Goal: Transaction & Acquisition: Obtain resource

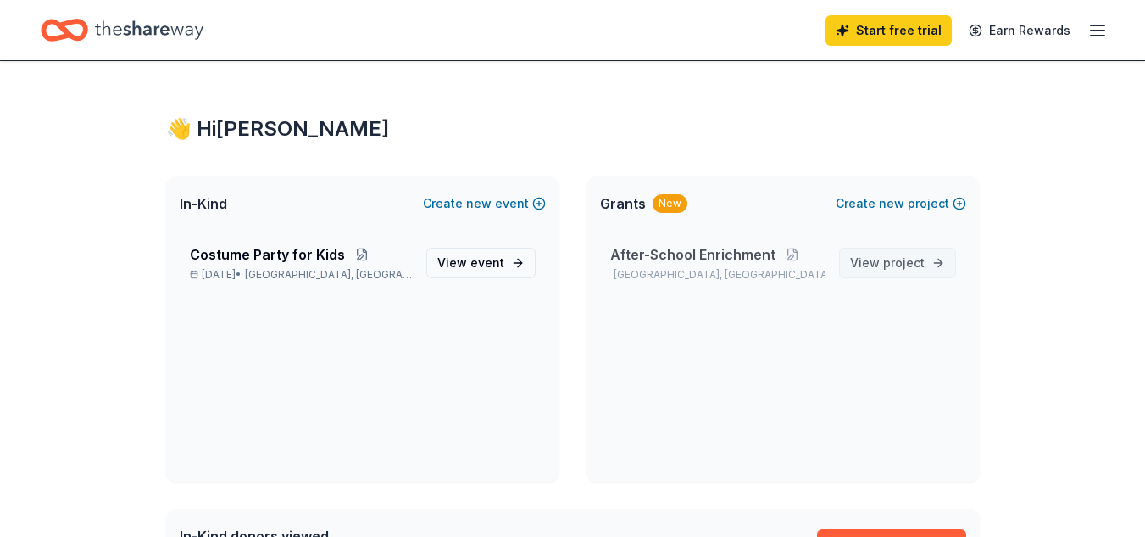
click at [892, 258] on span "project" at bounding box center [904, 262] width 42 height 14
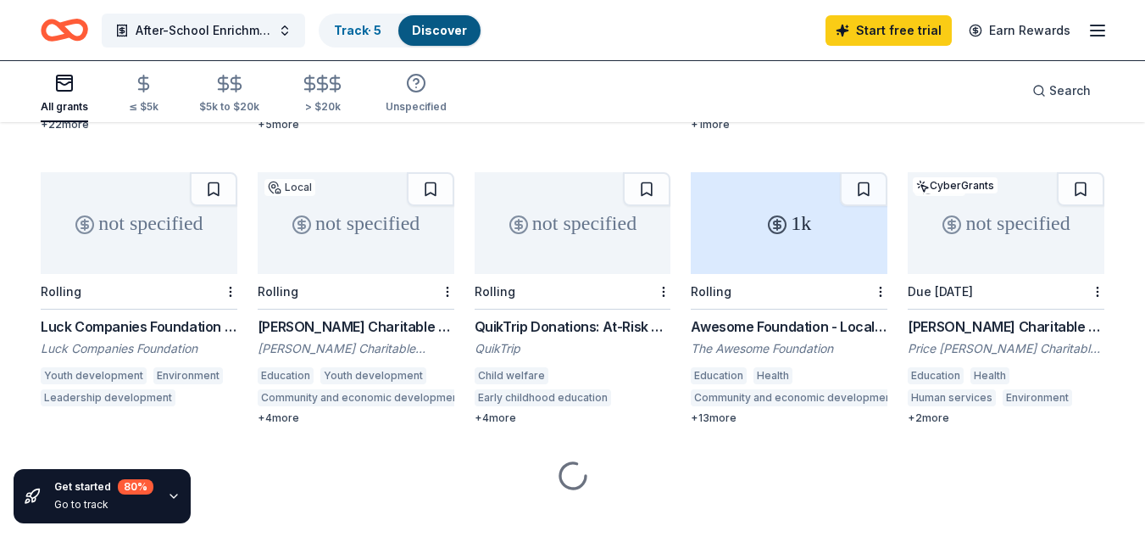
scroll to position [426, 0]
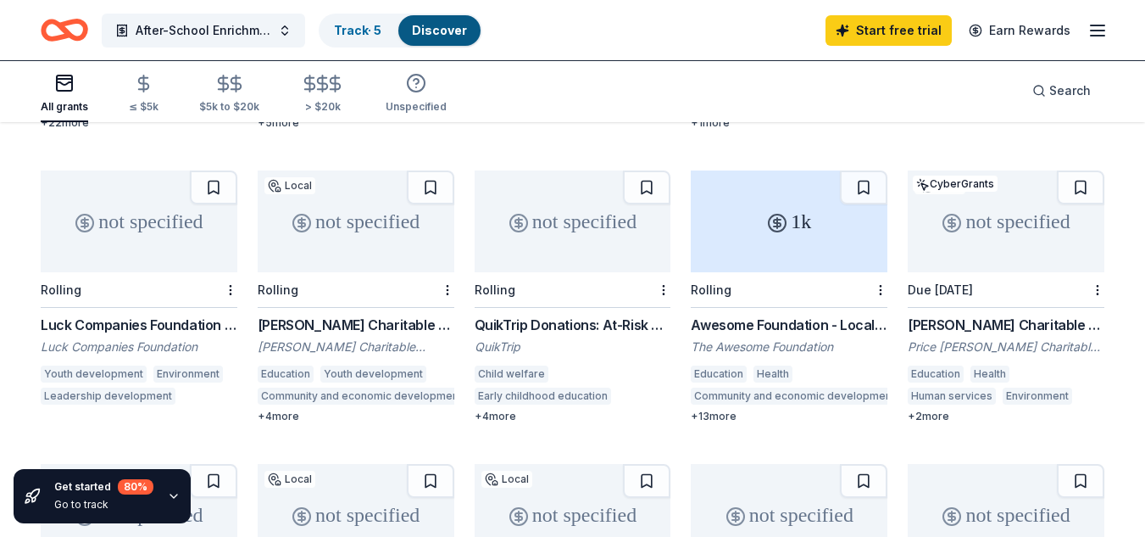
click at [556, 208] on div "not specified" at bounding box center [573, 221] width 197 height 102
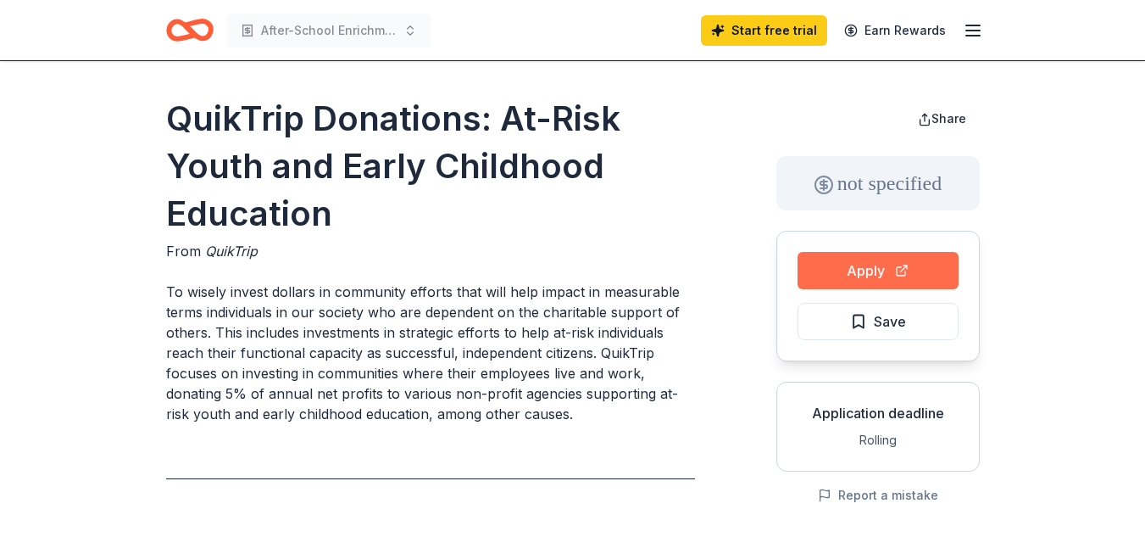
click at [846, 281] on button "Apply" at bounding box center [878, 270] width 161 height 37
